Goal: Information Seeking & Learning: Understand process/instructions

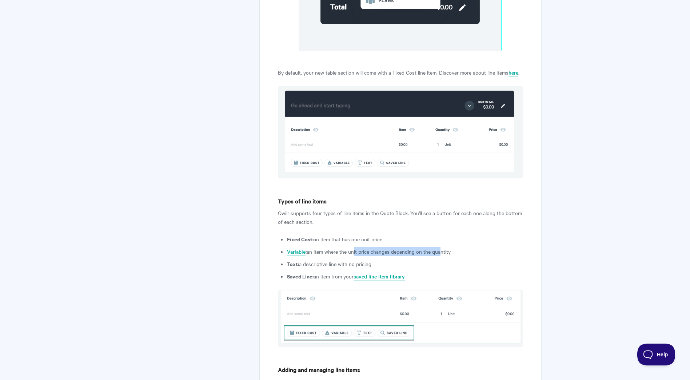
drag, startPoint x: 355, startPoint y: 244, endPoint x: 442, endPoint y: 245, distance: 86.6
click at [442, 247] on li "Variable : an item where the unit price changes depending on the quantity" at bounding box center [405, 251] width 236 height 9
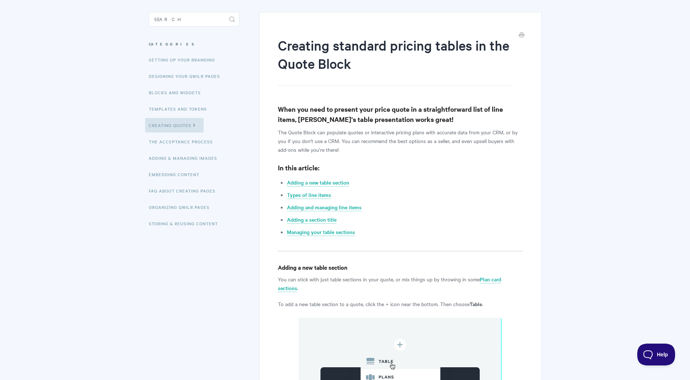
scroll to position [55, 0]
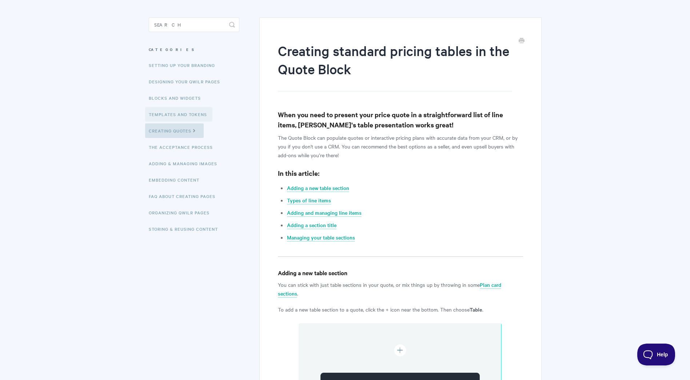
click at [176, 112] on link "Templates and Tokens" at bounding box center [178, 114] width 67 height 15
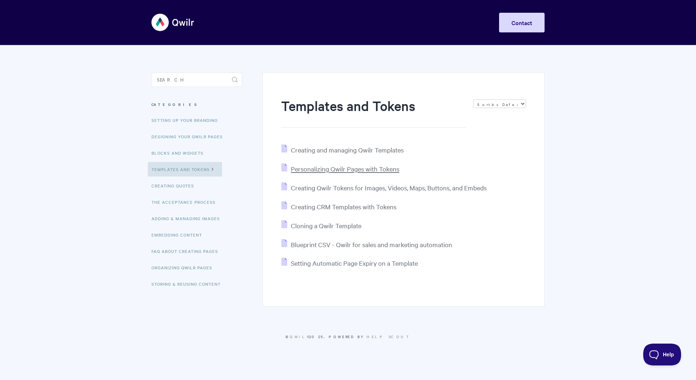
click at [364, 169] on span "Personalizing Qwilr Pages with Tokens" at bounding box center [345, 168] width 108 height 8
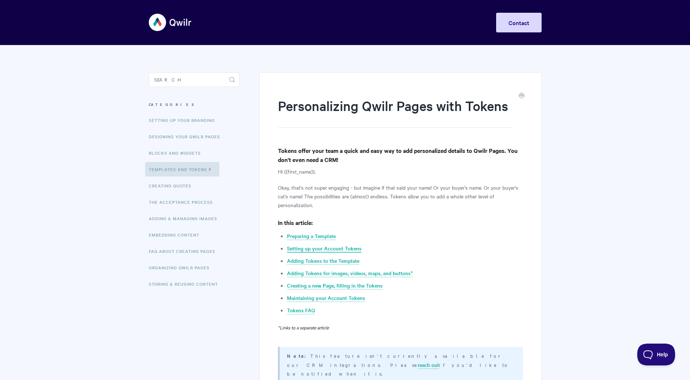
click at [317, 250] on link "Setting up your Account Tokens" at bounding box center [324, 249] width 75 height 8
click at [180, 253] on link "FAQ About Creating Pages" at bounding box center [183, 251] width 76 height 15
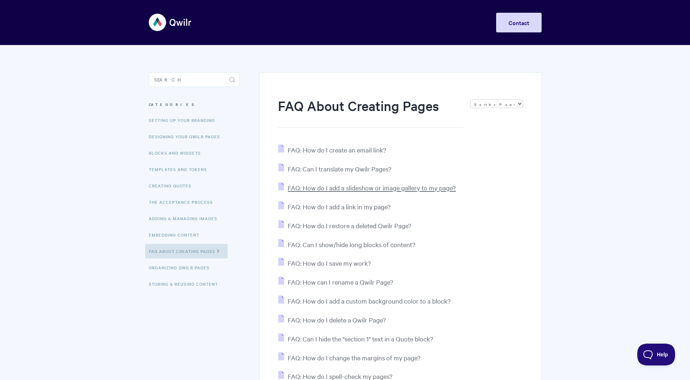
drag, startPoint x: 373, startPoint y: 188, endPoint x: 364, endPoint y: 190, distance: 9.9
click at [364, 190] on span "FAQ: How do I add a slideshow or image gallery to my page?" at bounding box center [372, 187] width 168 height 8
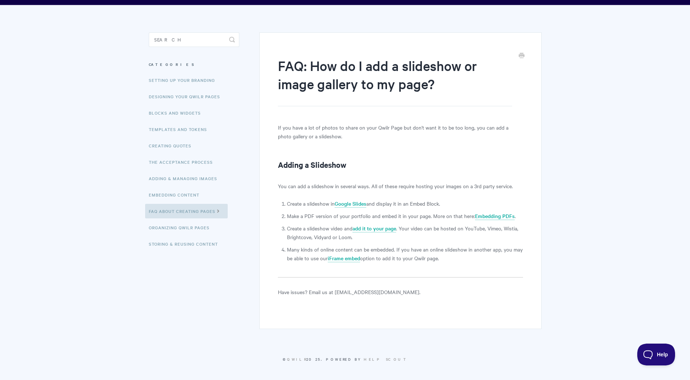
scroll to position [41, 0]
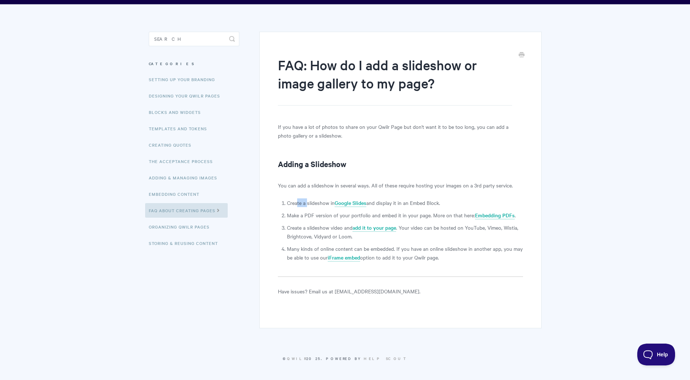
drag, startPoint x: 303, startPoint y: 204, endPoint x: 298, endPoint y: 203, distance: 5.5
click at [298, 203] on li "Create a slideshow in Google Slides and display it in an Embed Block." at bounding box center [405, 202] width 236 height 9
drag, startPoint x: 298, startPoint y: 203, endPoint x: 362, endPoint y: 214, distance: 65.3
click at [362, 214] on li "Make a PDF version of your portfolio and embed it in your page. More on that he…" at bounding box center [405, 215] width 236 height 9
click at [314, 226] on li "Create a slideshow video and add it to your page . Your video can be hosted on …" at bounding box center [405, 231] width 236 height 17
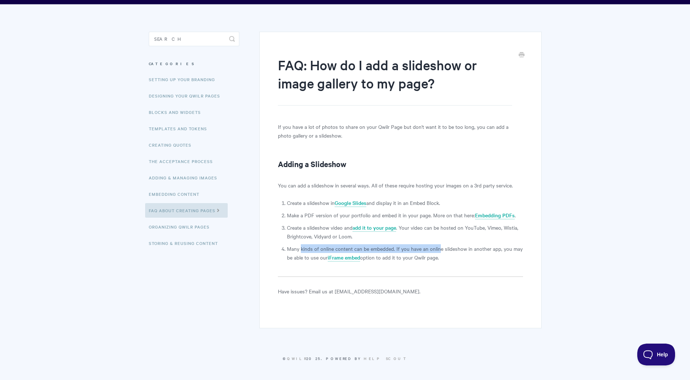
drag, startPoint x: 314, startPoint y: 226, endPoint x: 441, endPoint y: 247, distance: 129.1
click at [441, 247] on li "Many kinds of online content can be embedded. If you have an online slideshow i…" at bounding box center [405, 252] width 236 height 17
click at [396, 255] on li "Many kinds of online content can be embedded. If you have an online slideshow i…" at bounding box center [405, 252] width 236 height 17
drag, startPoint x: 454, startPoint y: 250, endPoint x: 312, endPoint y: 247, distance: 141.9
click at [312, 247] on li "Many kinds of online content can be embedded. If you have an online slideshow i…" at bounding box center [405, 252] width 236 height 17
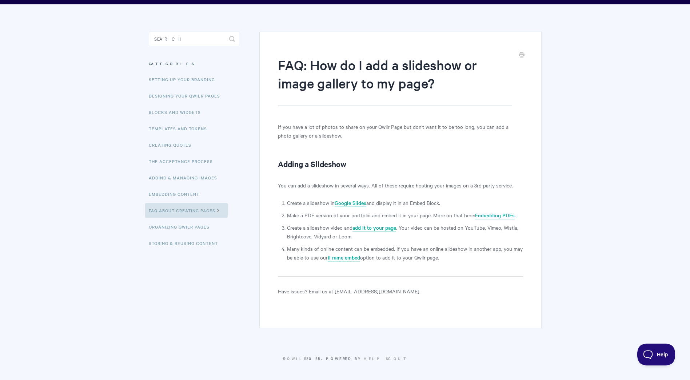
drag, startPoint x: 312, startPoint y: 247, endPoint x: 397, endPoint y: 259, distance: 85.6
click at [403, 259] on li "Many kinds of online content can be embedded. If you have an online slideshow i…" at bounding box center [405, 252] width 236 height 17
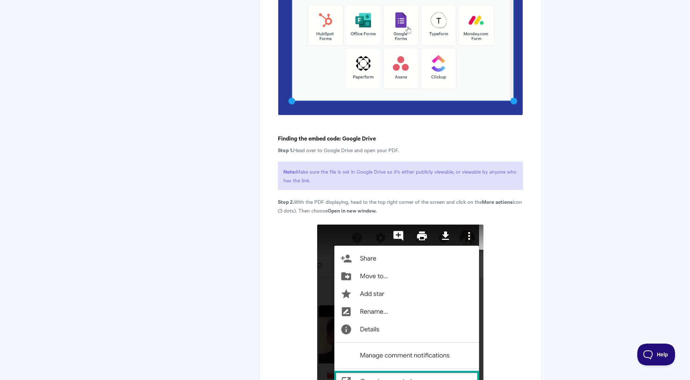
scroll to position [1237, 0]
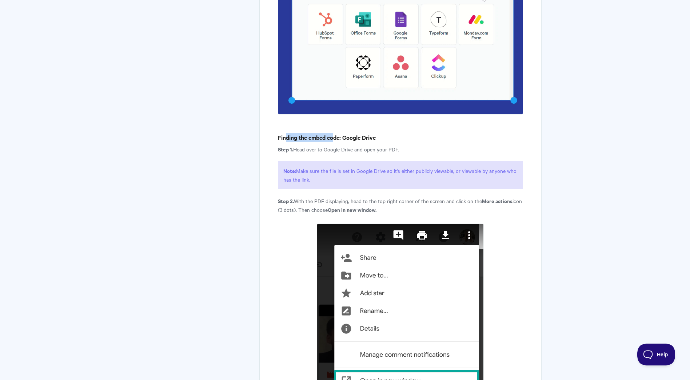
drag, startPoint x: 287, startPoint y: 139, endPoint x: 334, endPoint y: 139, distance: 47.3
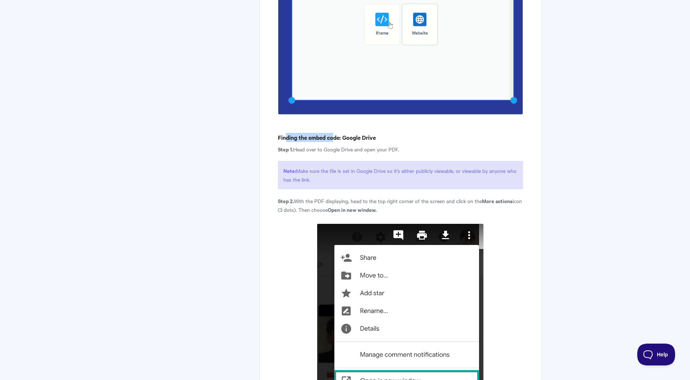
click at [334, 139] on h4 "Finding the embed code: Google Drive" at bounding box center [400, 137] width 245 height 9
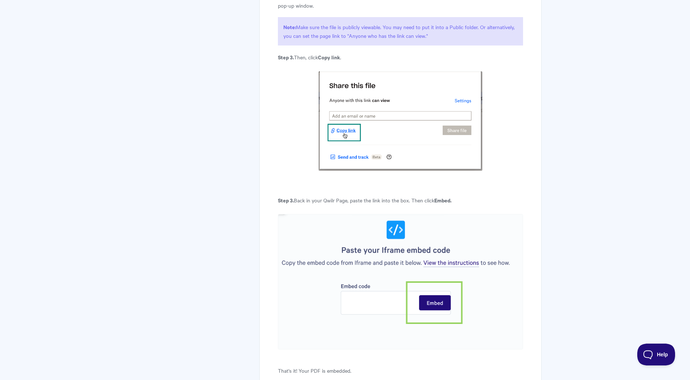
scroll to position [2474, 0]
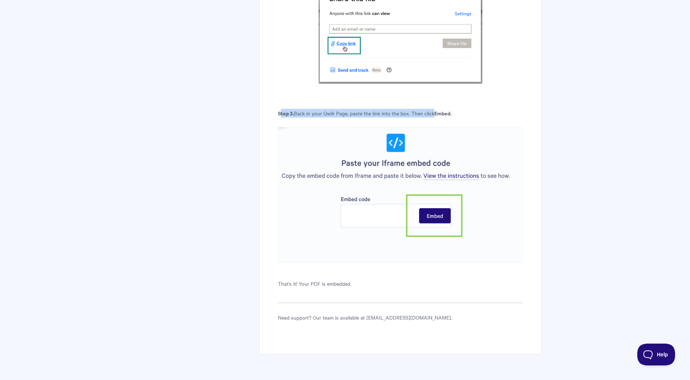
drag, startPoint x: 430, startPoint y: 110, endPoint x: 434, endPoint y: 109, distance: 4.1
click at [434, 109] on p "Step 3. Back in your Qwilr Page, paste the link into the box. Then click Embed." at bounding box center [400, 113] width 245 height 9
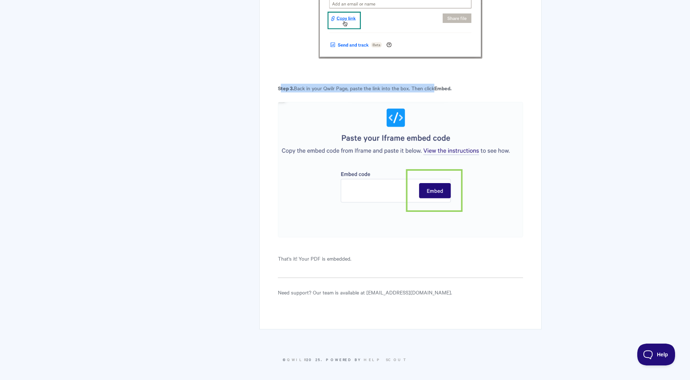
scroll to position [2501, 0]
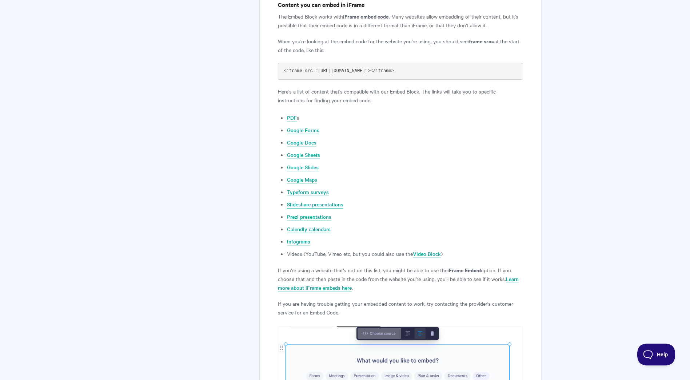
click at [308, 202] on link "Slideshare presentations" at bounding box center [315, 205] width 56 height 8
click at [298, 242] on link "Infograms" at bounding box center [298, 242] width 23 height 8
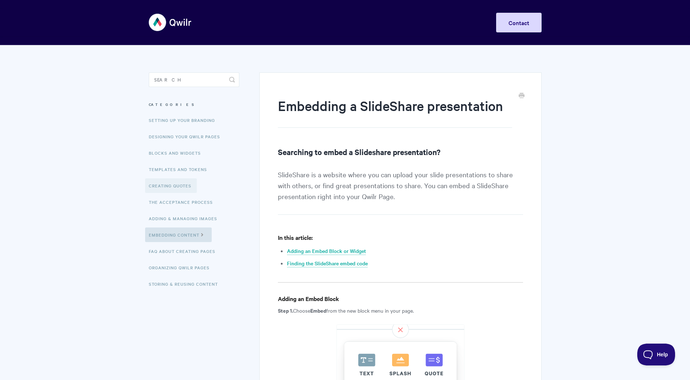
click at [180, 182] on link "Creating Quotes" at bounding box center [171, 185] width 52 height 15
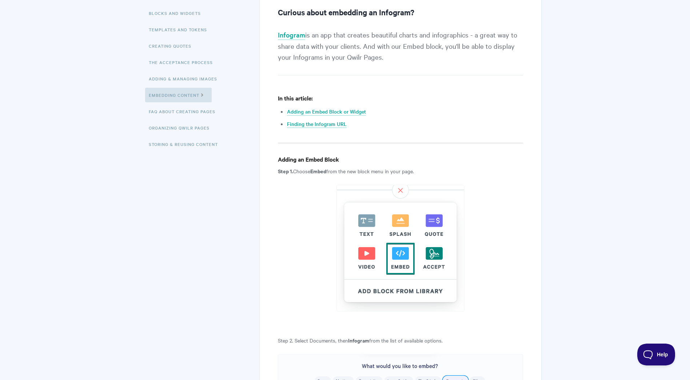
scroll to position [146, 0]
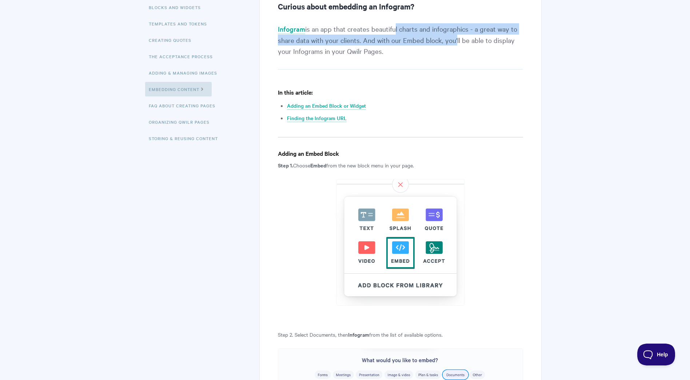
drag, startPoint x: 395, startPoint y: 29, endPoint x: 454, endPoint y: 36, distance: 59.7
click at [454, 36] on p "Infogram is an app that creates beautiful charts and infographics - a great way…" at bounding box center [400, 46] width 245 height 46
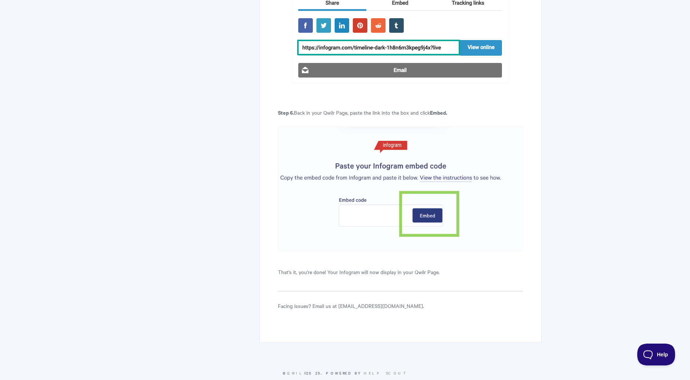
scroll to position [1633, 0]
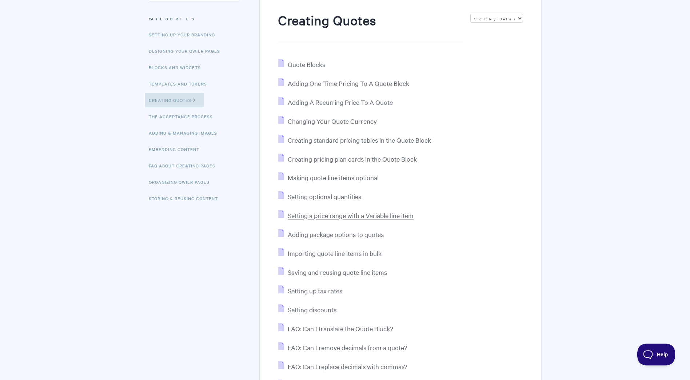
scroll to position [73, 0]
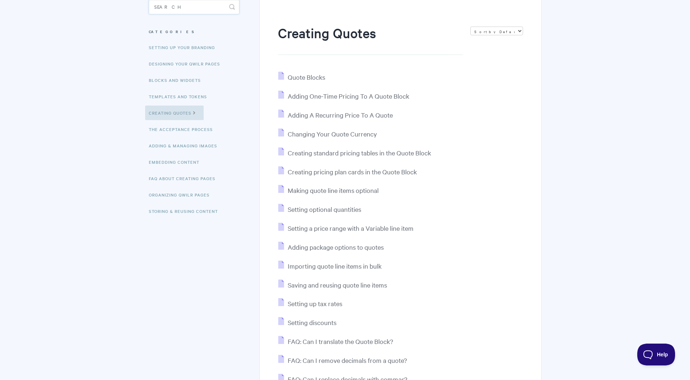
click at [183, 10] on input "Search" at bounding box center [194, 7] width 91 height 15
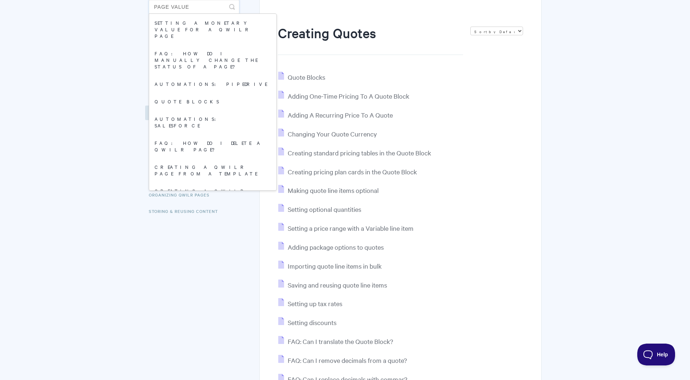
type input "page value"
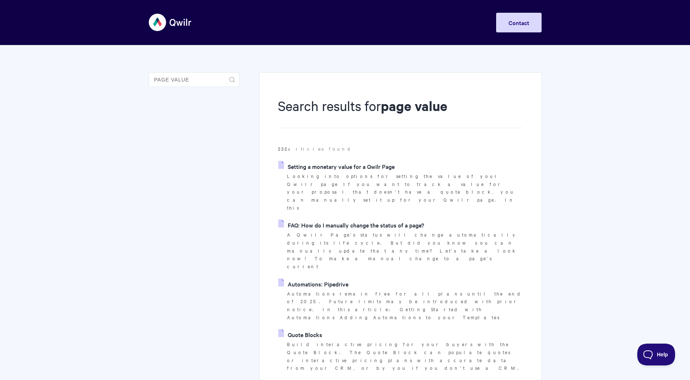
click at [343, 167] on link "Setting a monetary value for a Qwilr Page" at bounding box center [336, 166] width 116 height 11
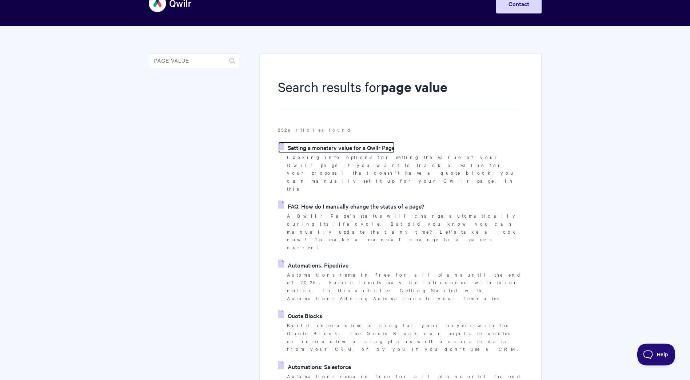
scroll to position [36, 0]
